Goal: Find specific page/section: Find specific page/section

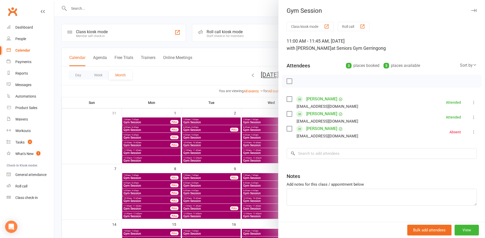
click at [24, 16] on div "Clubworx" at bounding box center [27, 14] width 54 height 19
click at [21, 23] on link "Dashboard" at bounding box center [30, 27] width 47 height 11
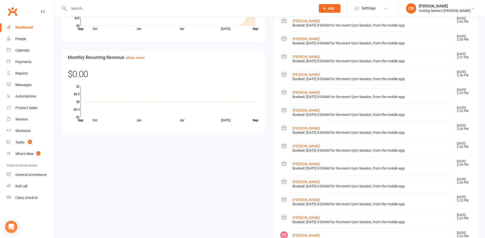
scroll to position [305, 0]
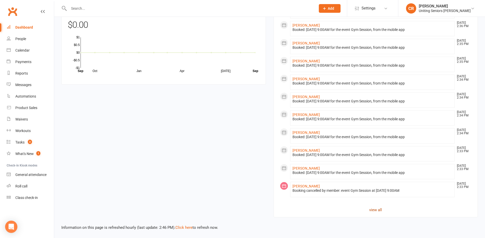
click at [383, 212] on link "view all" at bounding box center [376, 210] width 192 height 6
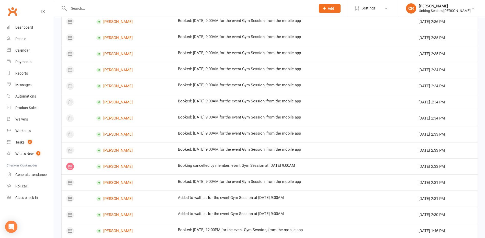
scroll to position [258, 0]
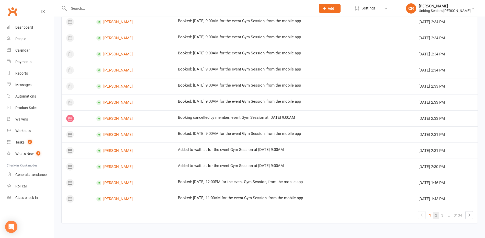
click at [434, 215] on link "2" at bounding box center [436, 215] width 6 height 7
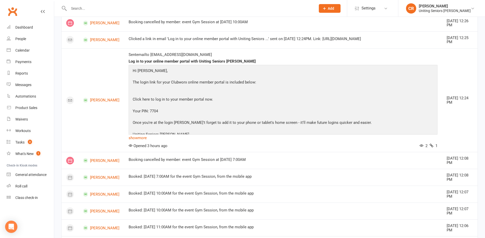
scroll to position [614, 0]
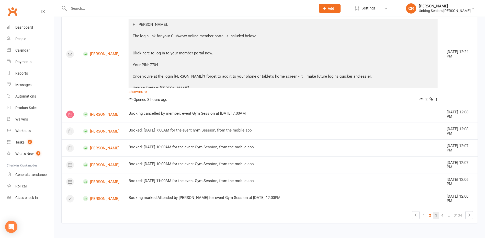
click at [435, 217] on link "3" at bounding box center [436, 215] width 6 height 7
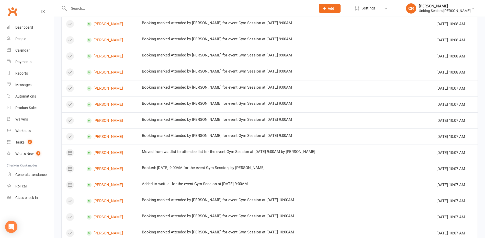
scroll to position [392, 0]
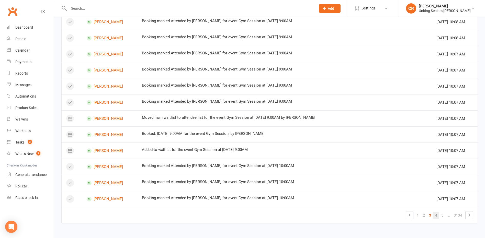
click at [437, 215] on link "4" at bounding box center [436, 215] width 6 height 7
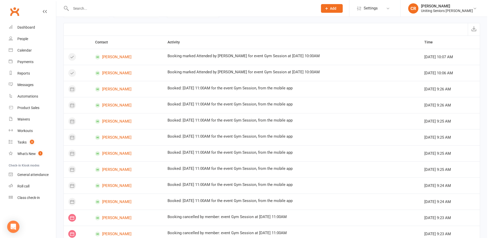
scroll to position [0, 0]
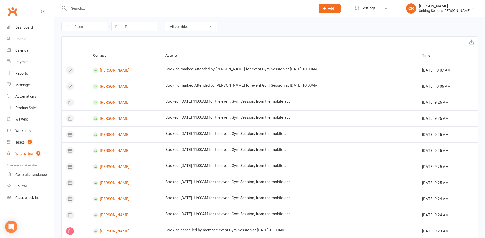
click at [30, 151] on link "What's New 1" at bounding box center [30, 153] width 47 height 11
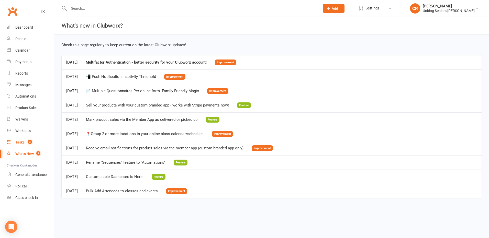
click at [27, 141] on count-badge "3" at bounding box center [28, 142] width 7 height 4
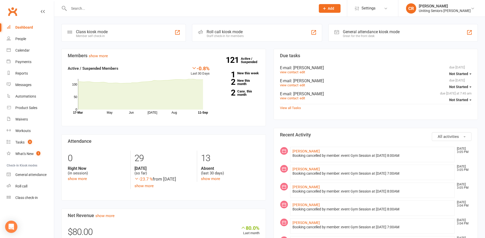
click at [132, 7] on input "text" at bounding box center [189, 8] width 245 height 7
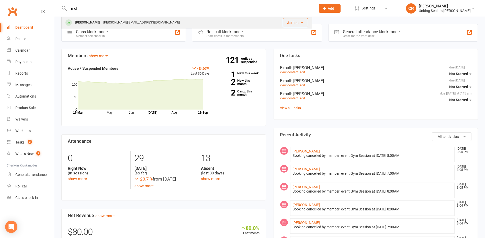
type input "mcl"
click at [127, 22] on div "[PERSON_NAME][EMAIL_ADDRESS][DOMAIN_NAME]" at bounding box center [141, 22] width 79 height 7
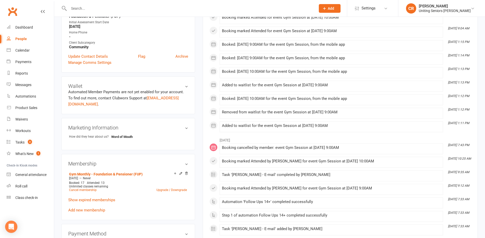
scroll to position [204, 0]
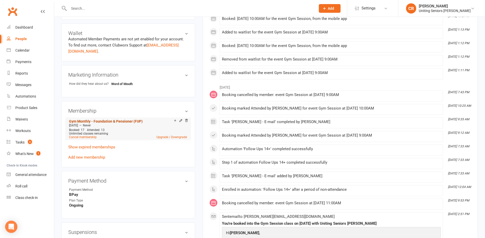
click at [98, 121] on link "Gym Monthly - Foundation & Pensioner (FUP)" at bounding box center [106, 121] width 74 height 4
